Goal: Task Accomplishment & Management: Manage account settings

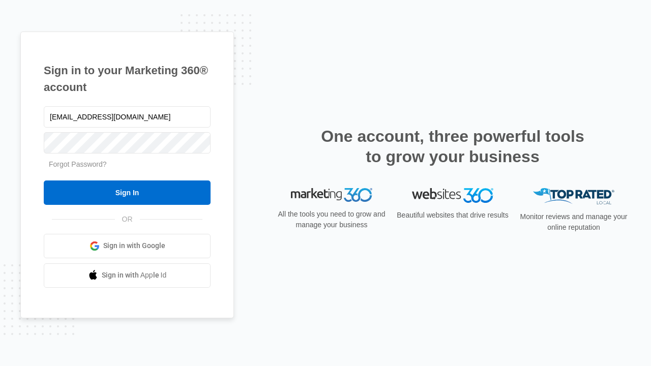
type input "[EMAIL_ADDRESS][DOMAIN_NAME]"
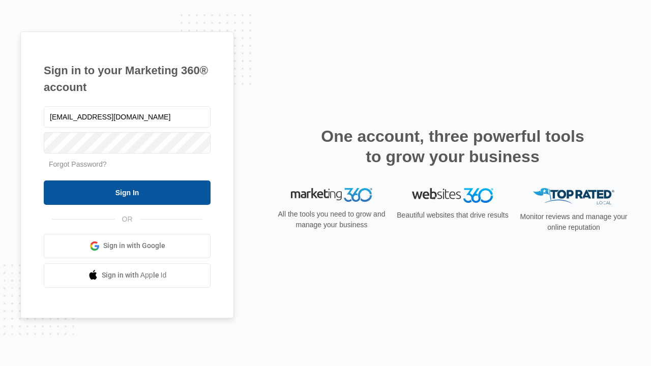
click at [127, 192] on input "Sign In" at bounding box center [127, 192] width 167 height 24
